Goal: Transaction & Acquisition: Download file/media

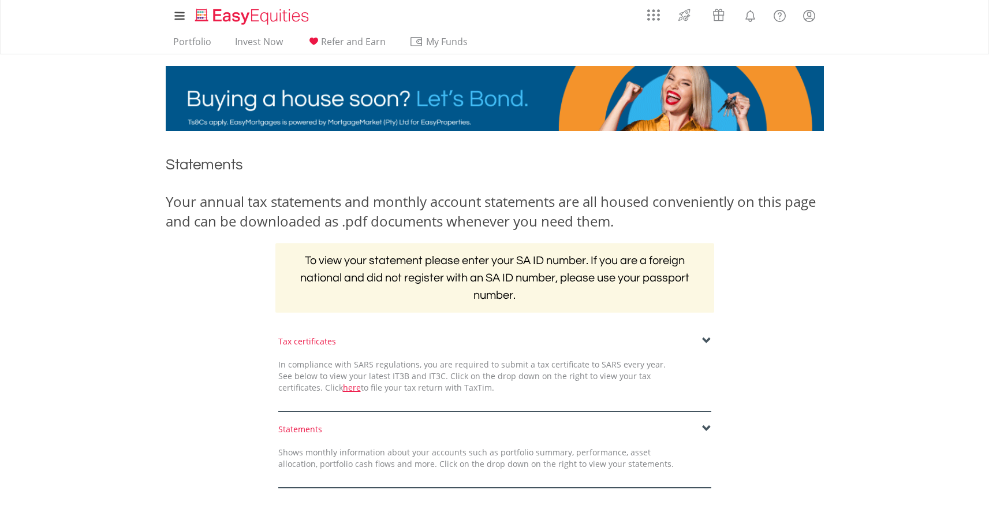
click at [706, 341] on span at bounding box center [706, 340] width 9 height 9
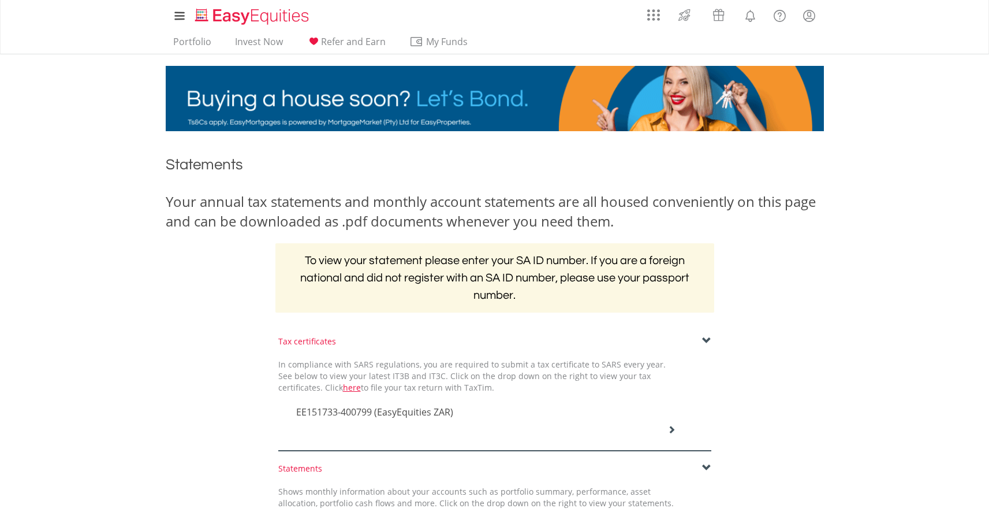
click at [706, 341] on span at bounding box center [706, 340] width 9 height 9
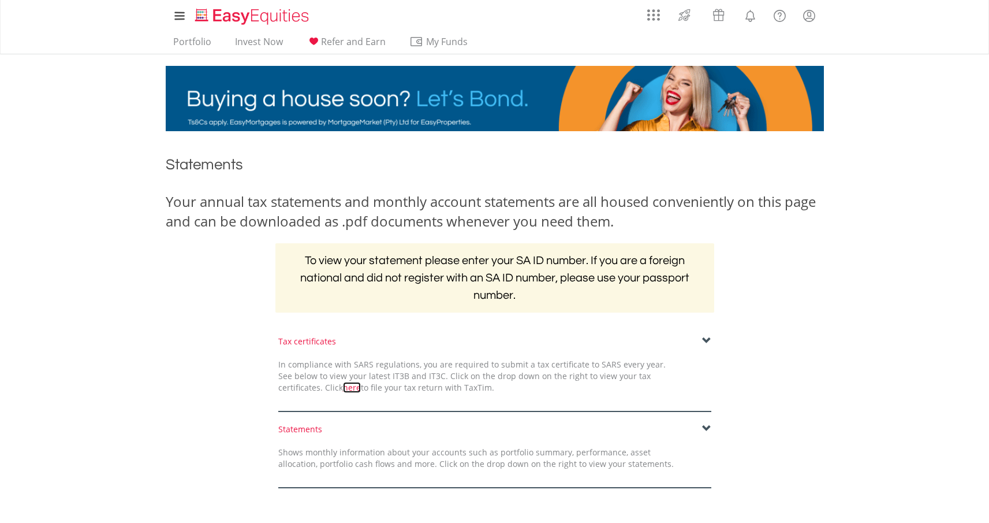
click at [343, 389] on link "here" at bounding box center [352, 387] width 18 height 11
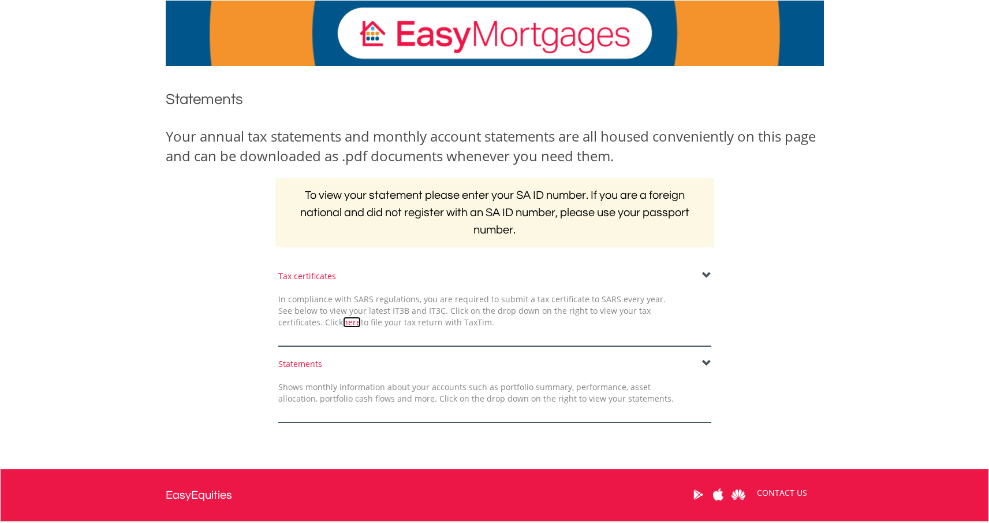
scroll to position [170, 0]
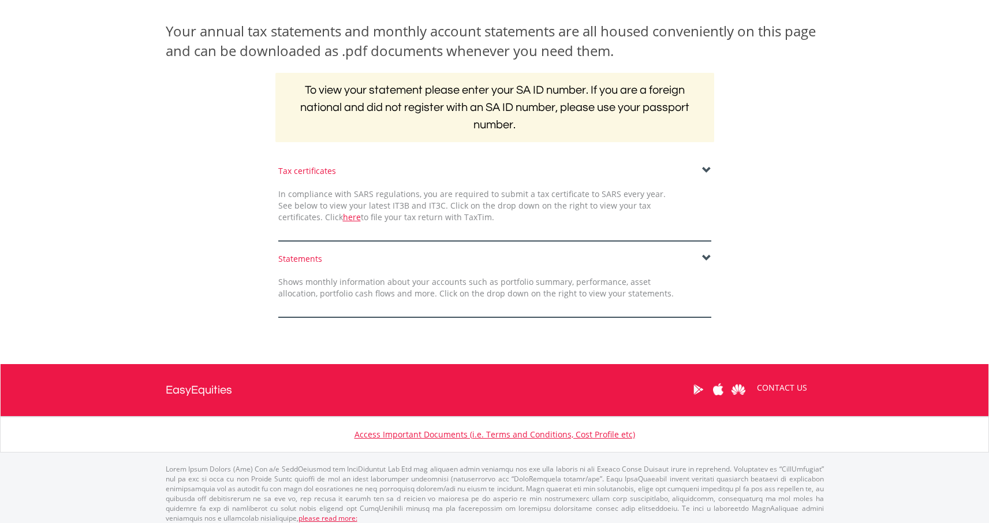
click at [704, 259] on span at bounding box center [706, 257] width 9 height 9
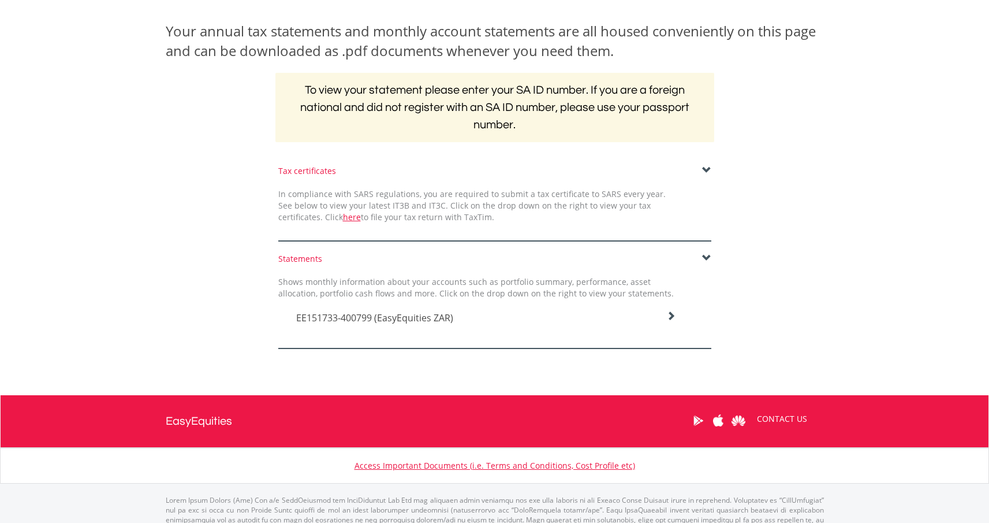
click at [704, 259] on span at bounding box center [706, 257] width 9 height 9
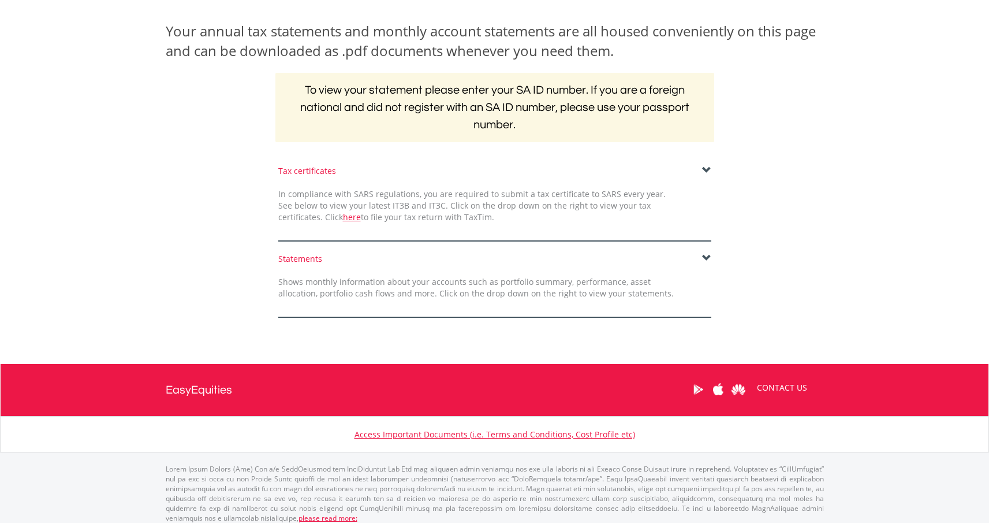
click at [704, 259] on span at bounding box center [706, 257] width 9 height 9
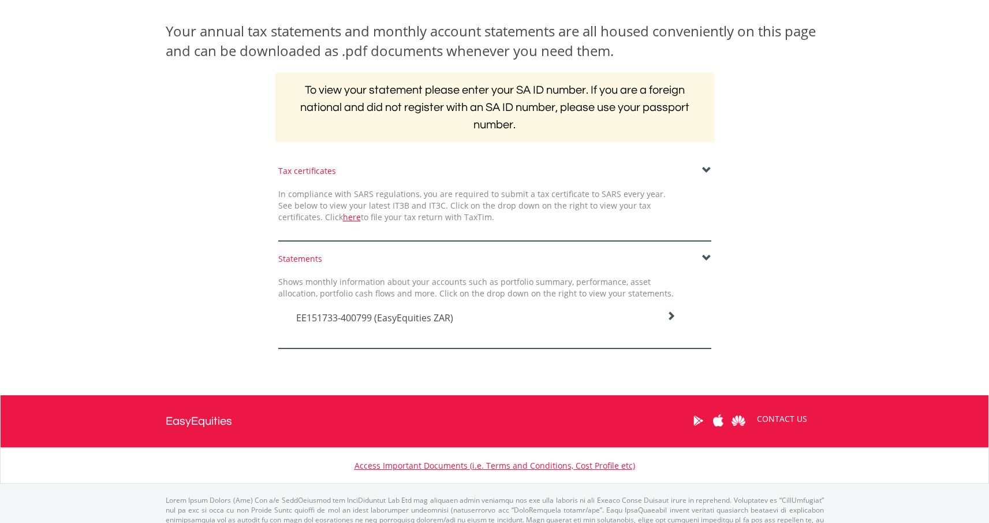
click at [704, 259] on span at bounding box center [706, 257] width 9 height 9
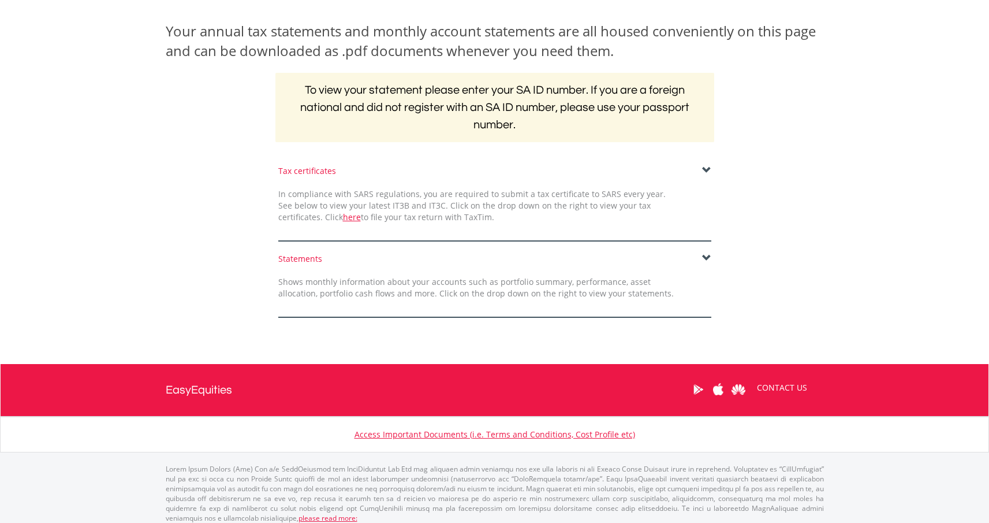
click at [704, 172] on span at bounding box center [706, 170] width 9 height 9
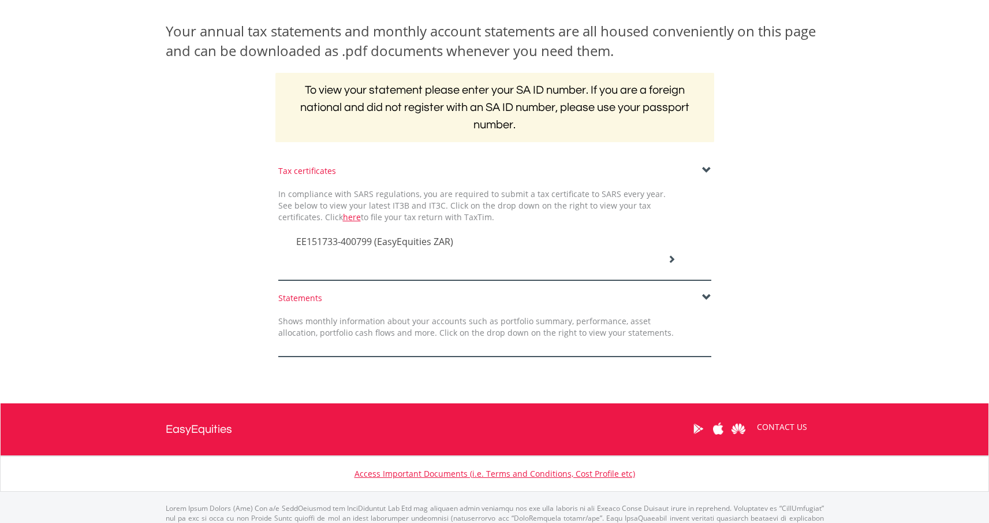
click at [422, 238] on span "EE151733-400799 (EasyEquities ZAR)" at bounding box center [374, 241] width 157 height 13
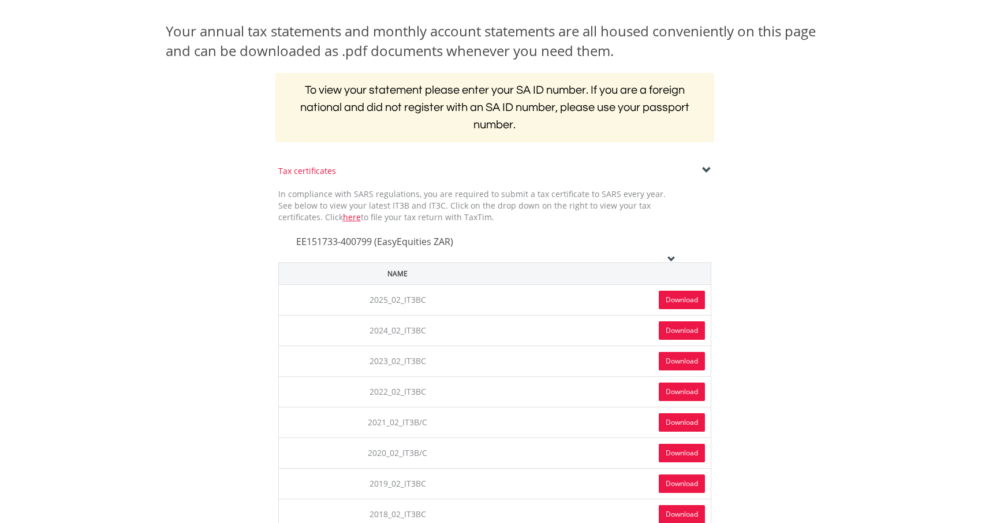
click at [685, 300] on link "Download" at bounding box center [682, 299] width 46 height 18
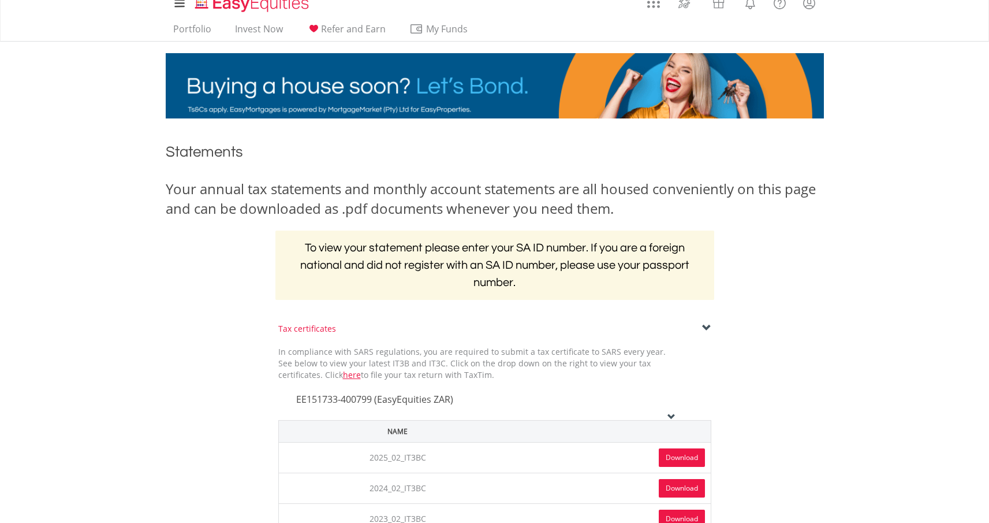
scroll to position [0, 0]
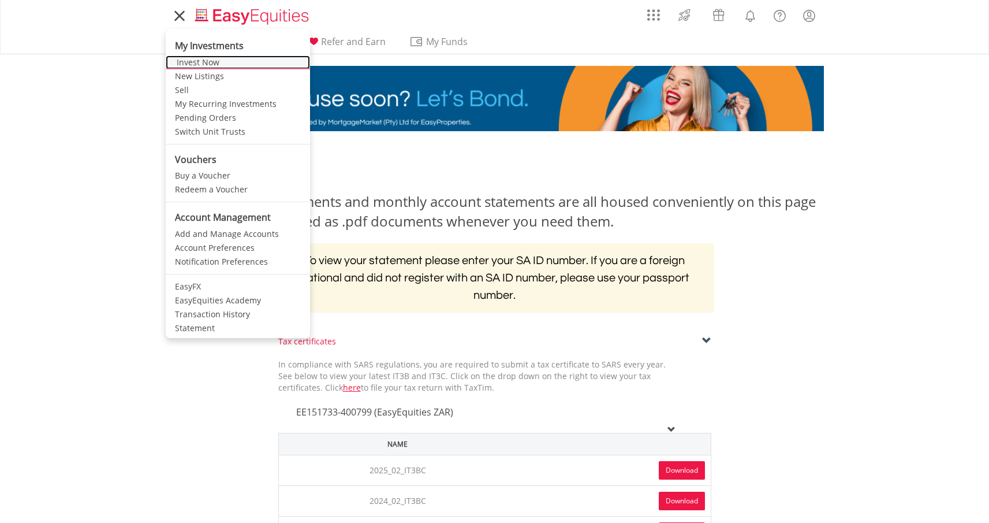
click at [188, 59] on link "Invest Now" at bounding box center [238, 62] width 144 height 14
